Goal: Use online tool/utility: Utilize a website feature to perform a specific function

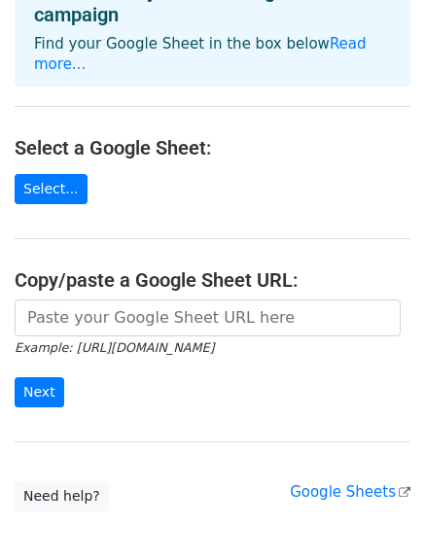
scroll to position [219, 0]
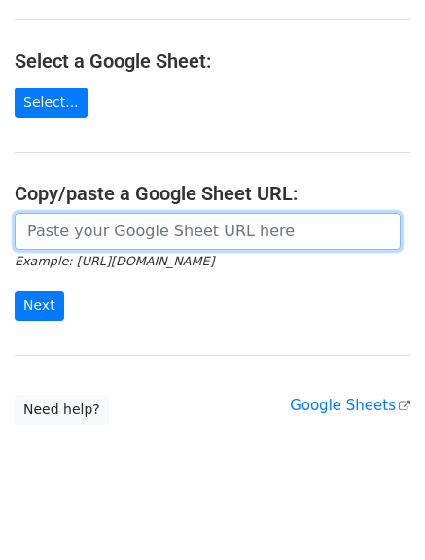
paste input "https://docs.google.com/spreadsheets/d/1an3QkGbaYsLa_lQUI6JLNIuwUNYmLoBmED8CJaA…"
click at [74, 222] on input "url" at bounding box center [208, 231] width 386 height 37
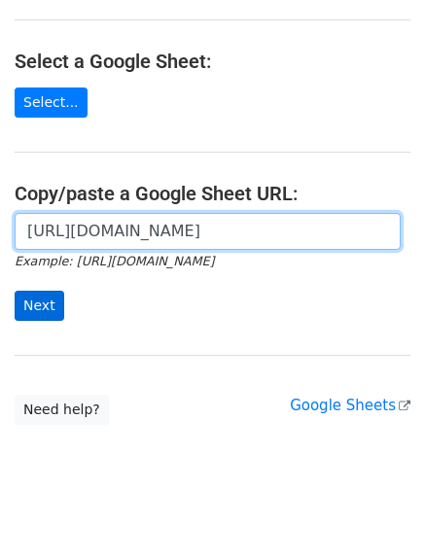
type input "https://docs.google.com/spreadsheets/d/1an3QkGbaYsLa_lQUI6JLNIuwUNYmLoBmED8CJaA…"
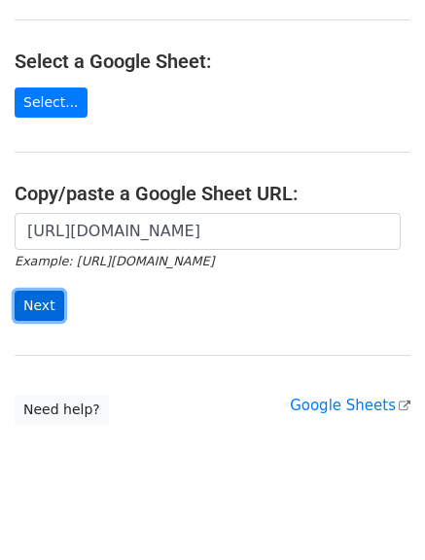
scroll to position [0, 0]
click at [54, 290] on input "Next" at bounding box center [40, 305] width 50 height 30
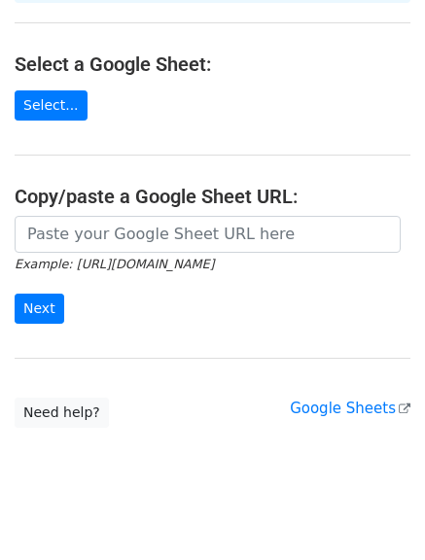
scroll to position [219, 0]
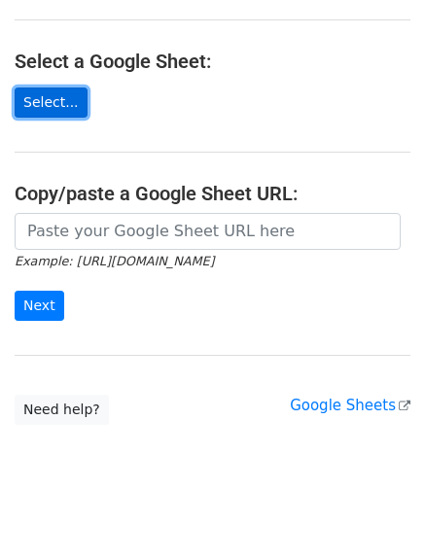
click at [30, 87] on link "Select..." at bounding box center [51, 102] width 73 height 30
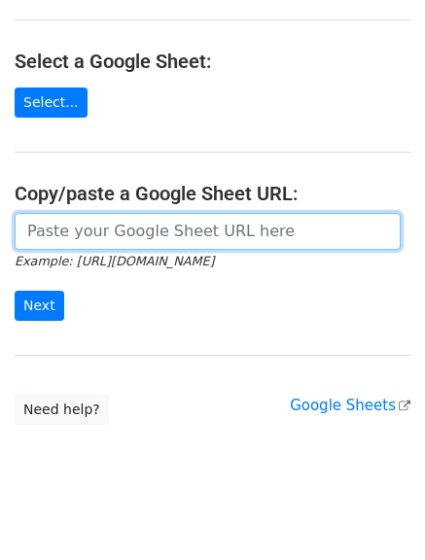
click at [64, 213] on input "url" at bounding box center [208, 231] width 386 height 37
paste input "[URL][DOMAIN_NAME]"
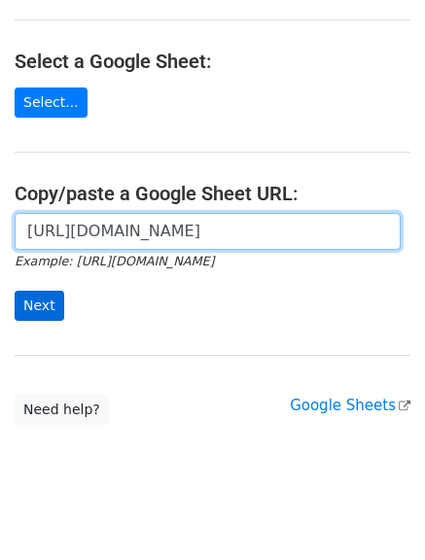
type input "https://docs.google.com/spreadsheets/d/1an3QkGbaYsLa_lQUI6JLNIuwUNYmLoBmED8CJaA…"
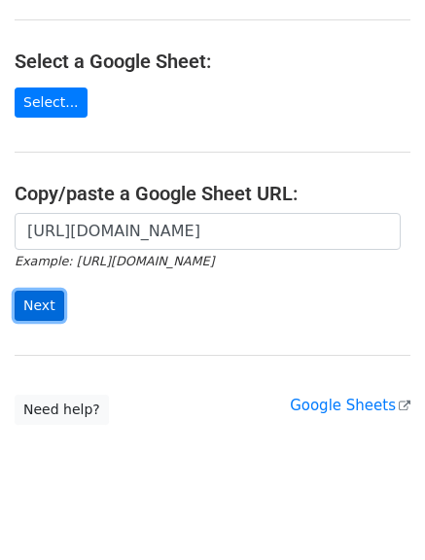
scroll to position [0, 0]
click at [26, 290] on input "Next" at bounding box center [40, 305] width 50 height 30
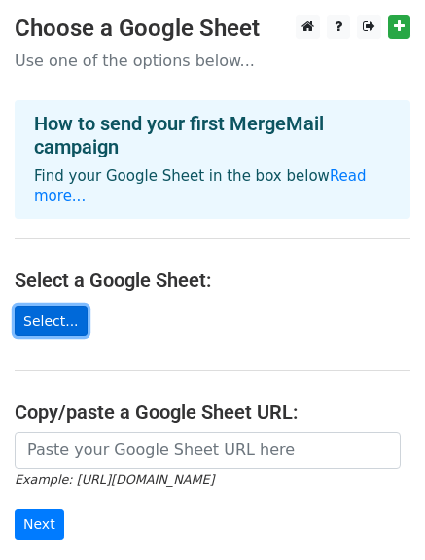
click at [69, 306] on link "Select..." at bounding box center [51, 321] width 73 height 30
